Goal: Task Accomplishment & Management: Manage account settings

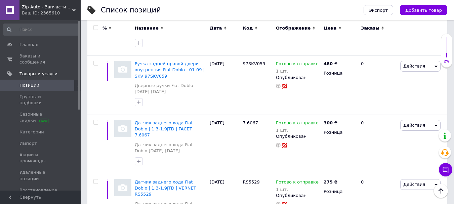
scroll to position [377, 0]
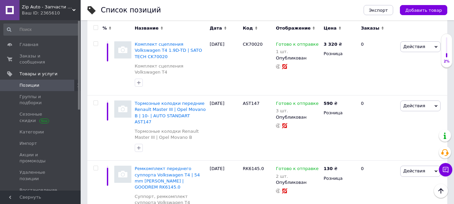
scroll to position [0, 0]
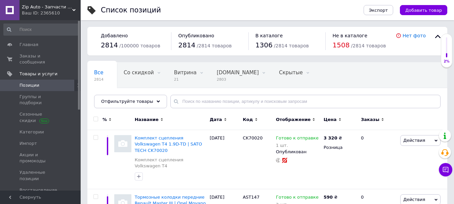
click at [33, 55] on span "Заказы и сообщения" at bounding box center [40, 59] width 43 height 12
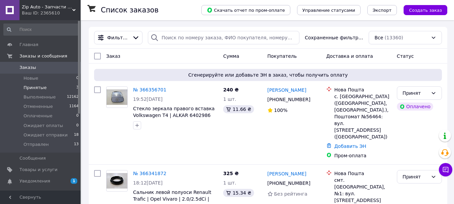
click at [34, 86] on span "Принятые" at bounding box center [35, 88] width 23 height 6
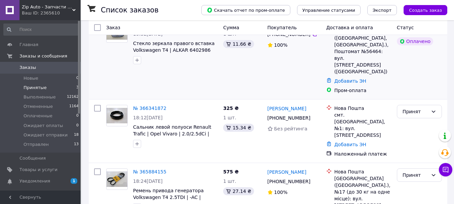
scroll to position [93, 0]
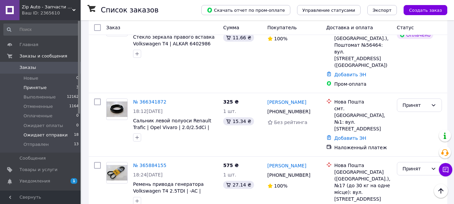
click at [40, 136] on span "Ожидает отправки" at bounding box center [46, 135] width 44 height 6
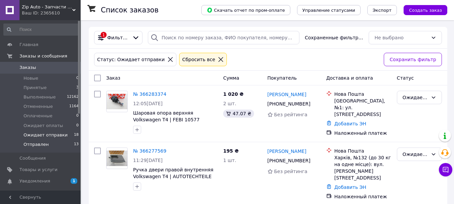
click at [34, 144] on span "Отправлен" at bounding box center [36, 145] width 25 height 6
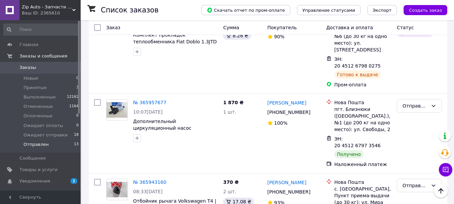
scroll to position [175, 0]
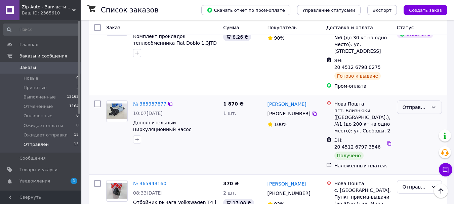
click at [413, 101] on div "Отправлен" at bounding box center [419, 107] width 45 height 13
click at [412, 93] on li "Выполнен" at bounding box center [419, 95] width 44 height 12
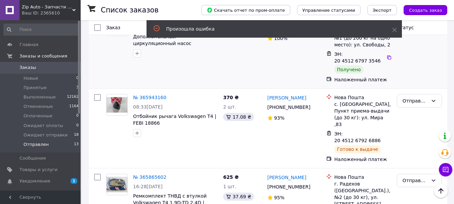
scroll to position [262, 0]
